Goal: Transaction & Acquisition: Purchase product/service

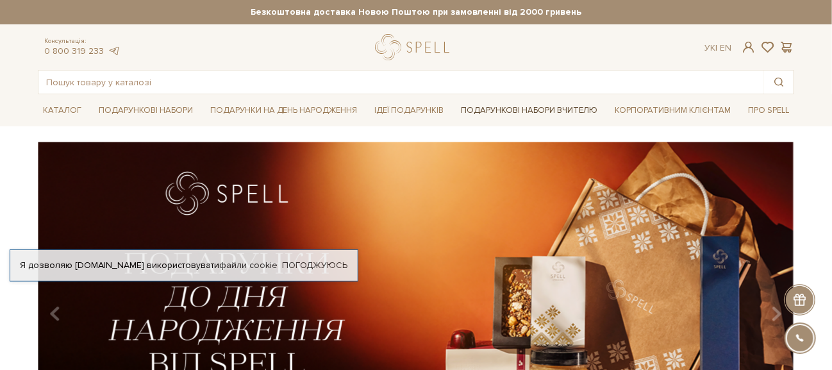
click at [506, 106] on link "Подарункові набори Вчителю" at bounding box center [529, 110] width 147 height 22
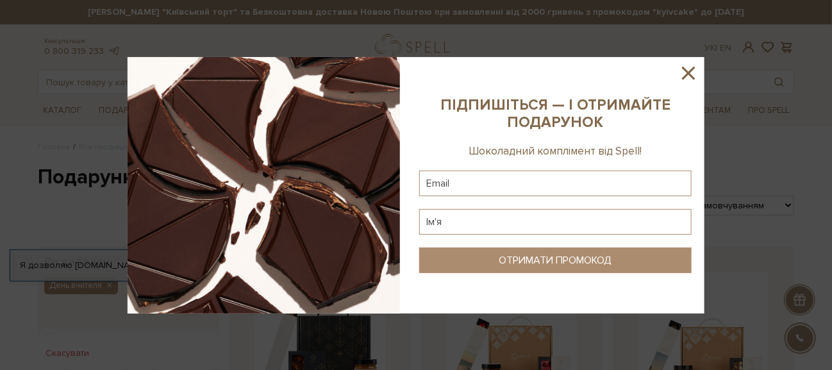
click at [688, 74] on icon at bounding box center [688, 73] width 13 height 13
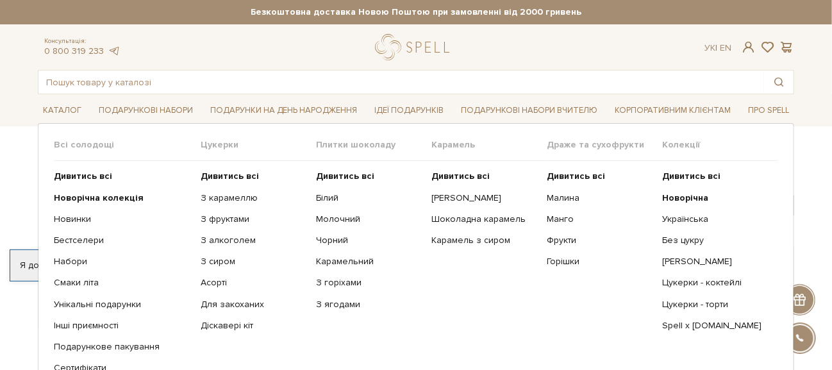
scroll to position [63, 0]
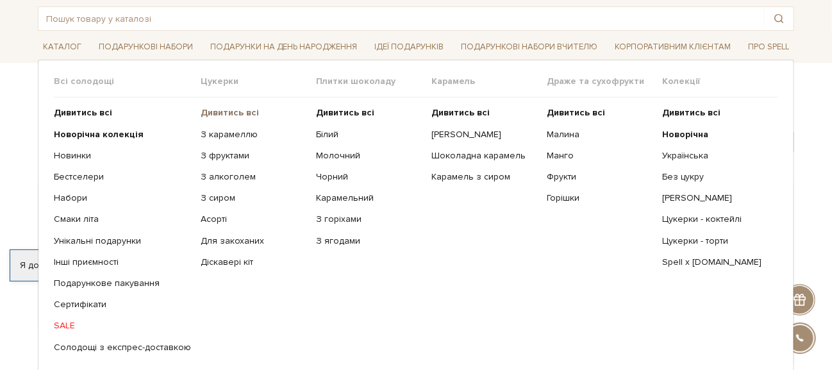
click at [235, 111] on b "Дивитись всі" at bounding box center [230, 112] width 58 height 11
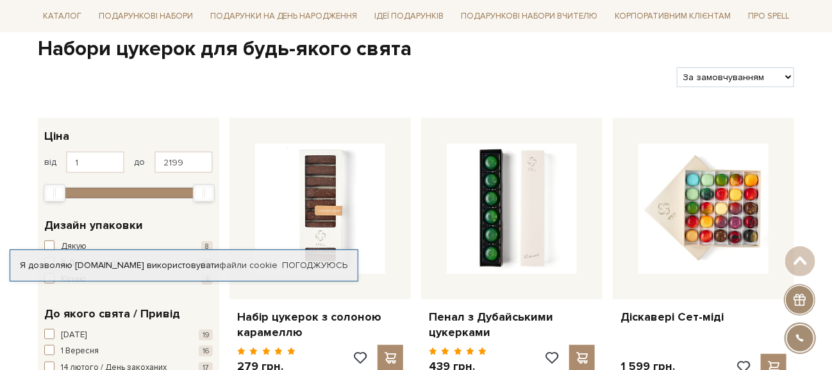
scroll to position [63, 0]
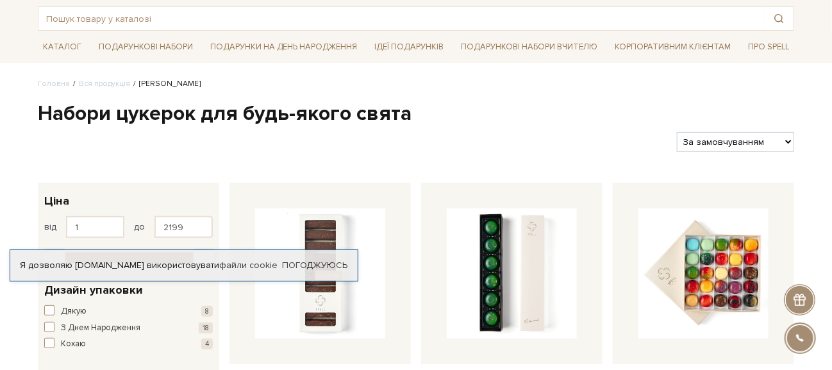
click at [778, 142] on select "За замовчуванням За Ціною (зростання) За Ціною (зменшення) Новинки За популярні…" at bounding box center [735, 142] width 117 height 20
select select "https://spellchocolate.com/our-productions/seti-cukerok/?sort=p.price&order=ASC"
click at [677, 132] on select "За замовчуванням За Ціною (зростання) За Ціною (зменшення) Новинки За популярні…" at bounding box center [735, 142] width 117 height 20
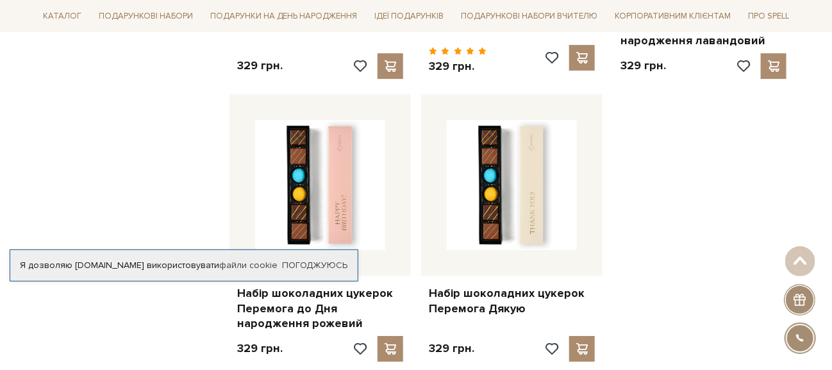
scroll to position [1731, 0]
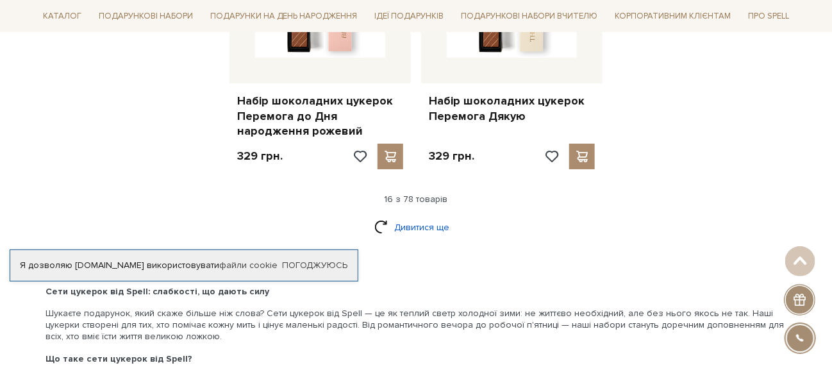
click at [415, 223] on link "Дивитися ще" at bounding box center [415, 227] width 83 height 22
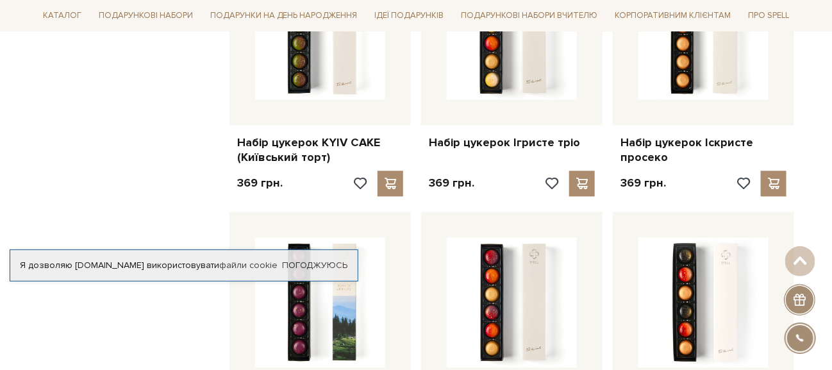
scroll to position [3140, 0]
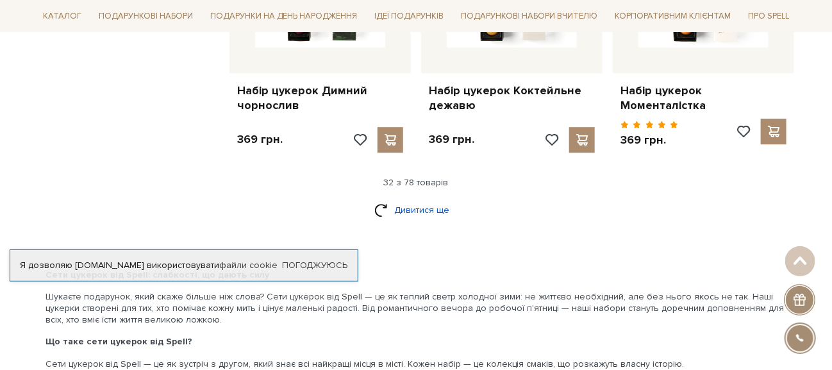
click at [413, 199] on link "Дивитися ще" at bounding box center [415, 210] width 83 height 22
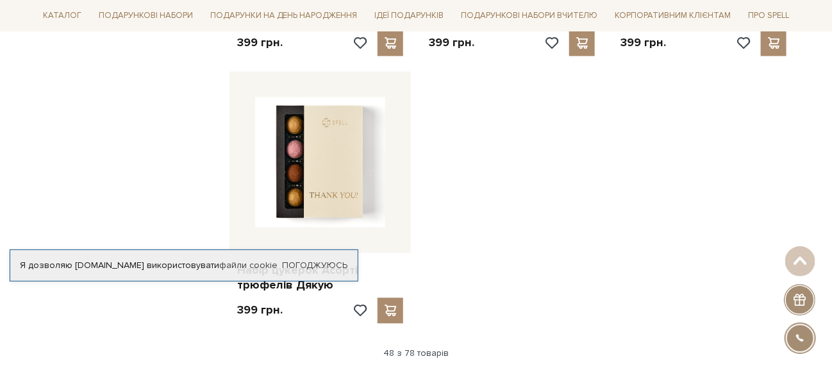
scroll to position [4679, 0]
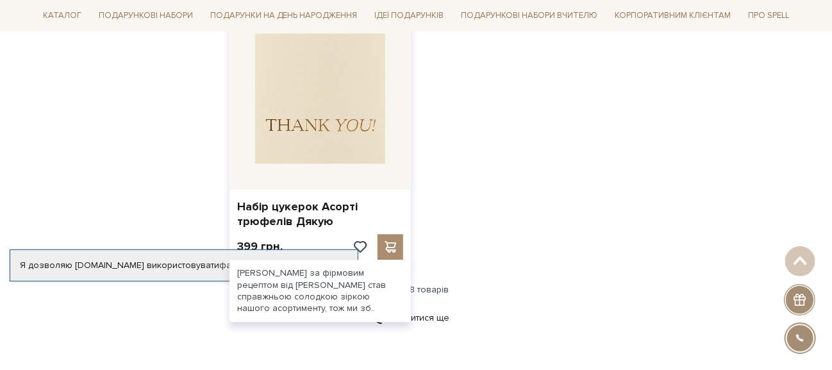
click at [281, 88] on img at bounding box center [320, 98] width 130 height 130
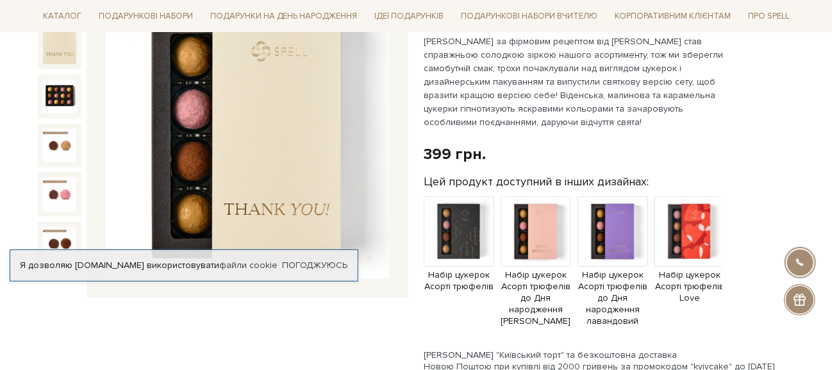
scroll to position [63, 0]
